Goal: Check status: Check status

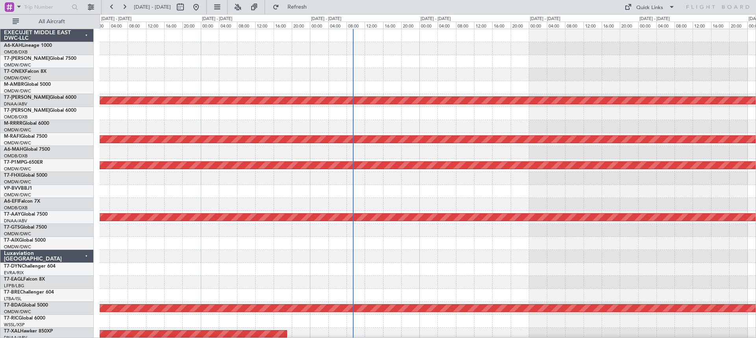
click at [211, 69] on div "AOG Maint Dubai (Al Maktoum Intl) Planned Maint [GEOGRAPHIC_DATA] (Al Maktoum I…" at bounding box center [428, 321] width 656 height 584
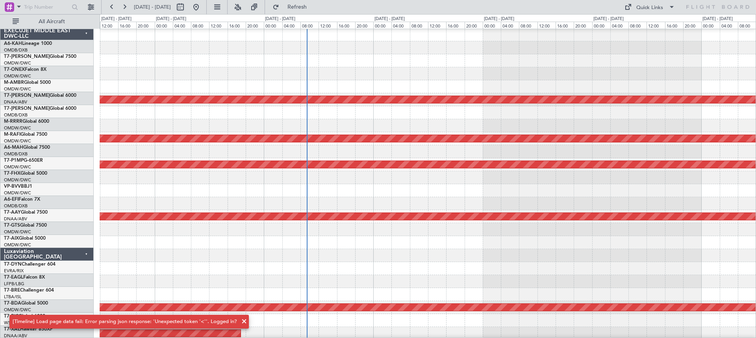
click at [166, 45] on div at bounding box center [428, 47] width 656 height 13
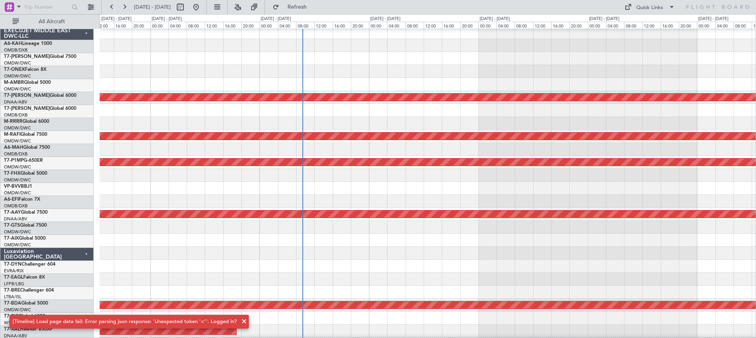
scroll to position [3, 0]
click at [279, 52] on div at bounding box center [428, 58] width 656 height 13
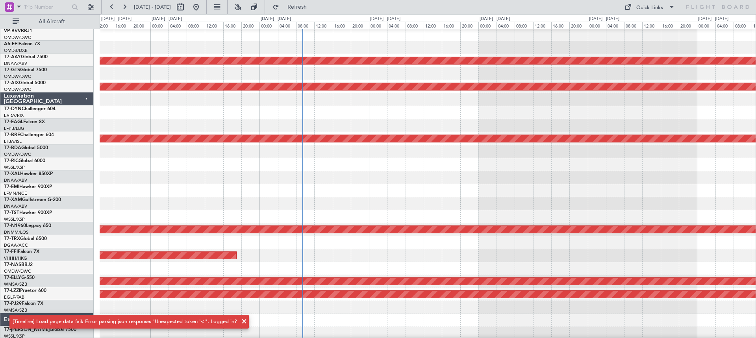
scroll to position [0, 0]
